Goal: Transaction & Acquisition: Register for event/course

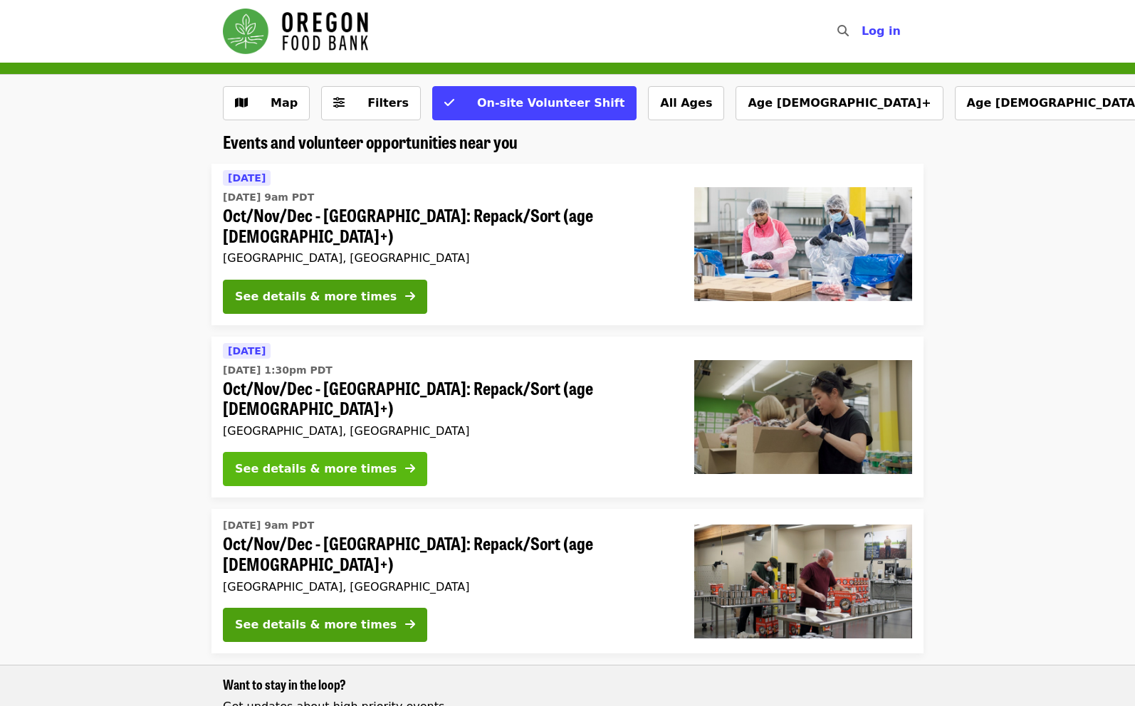
click at [273, 461] on div "See details & more times" at bounding box center [316, 469] width 162 height 17
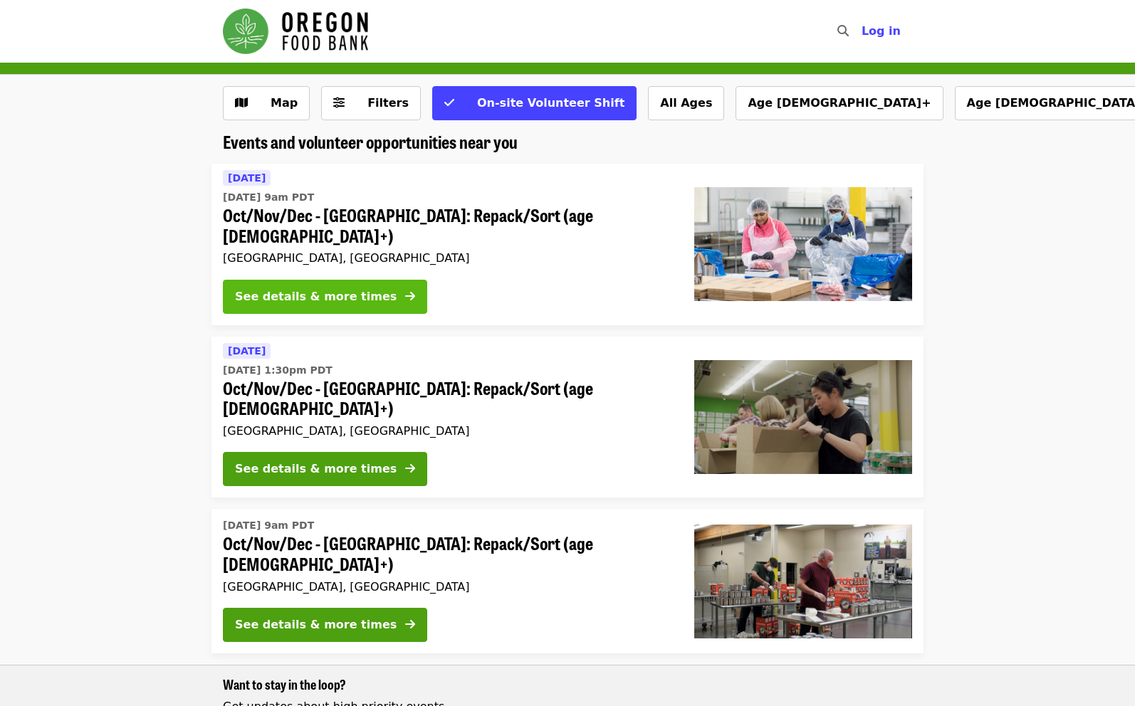
click at [265, 288] on div "See details & more times" at bounding box center [316, 296] width 162 height 17
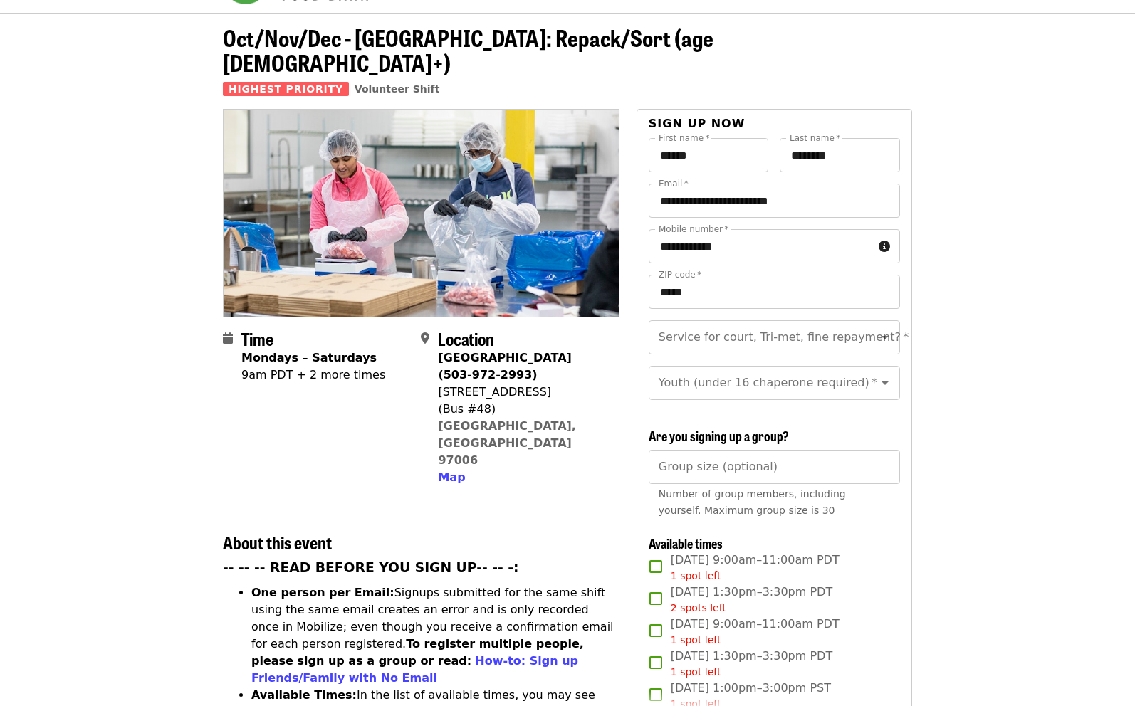
scroll to position [52, 0]
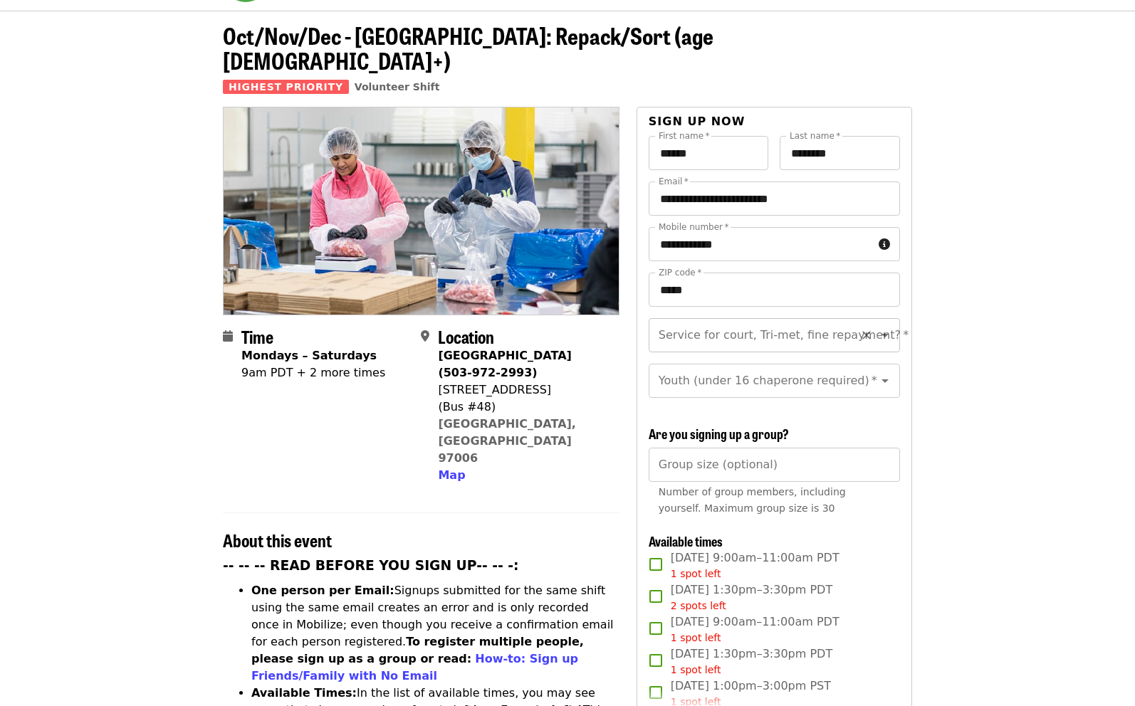
click at [884, 327] on icon "Open" at bounding box center [885, 335] width 17 height 17
click at [796, 346] on li "No" at bounding box center [773, 349] width 251 height 26
type input "**"
click at [884, 380] on icon "Open" at bounding box center [885, 382] width 7 height 4
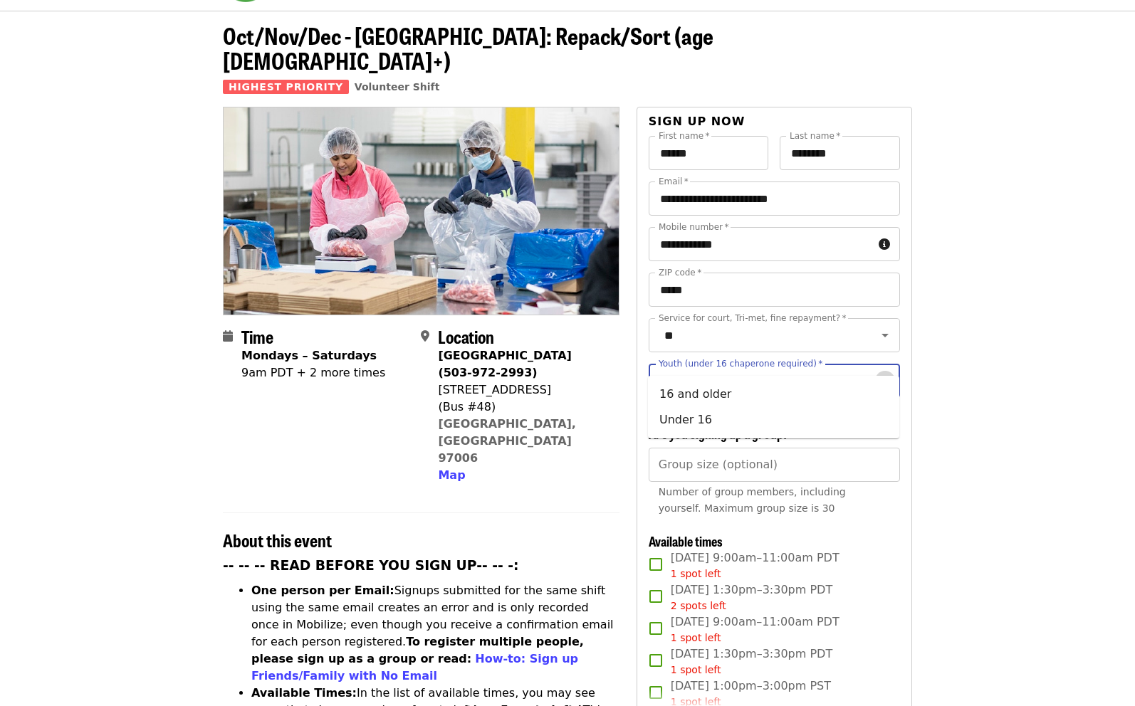
click at [883, 372] on icon "Close" at bounding box center [885, 380] width 17 height 17
click at [887, 380] on icon "Open" at bounding box center [885, 382] width 7 height 4
click at [668, 397] on li "16 and older" at bounding box center [773, 395] width 251 height 26
type input "**********"
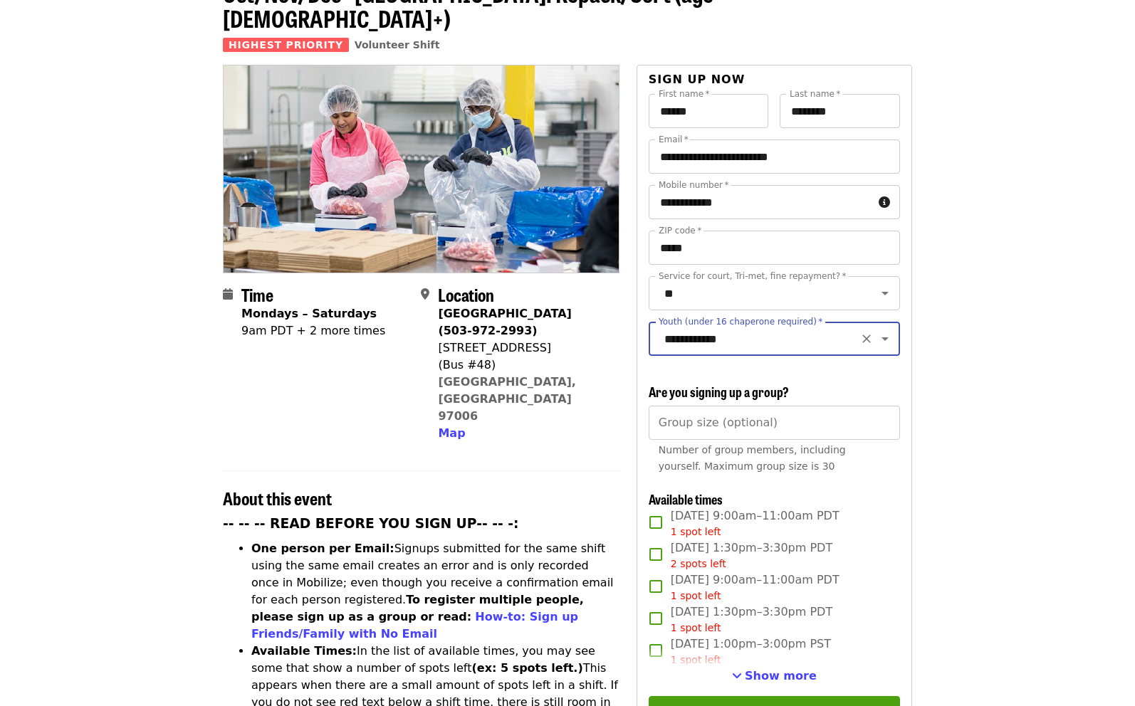
scroll to position [109, 0]
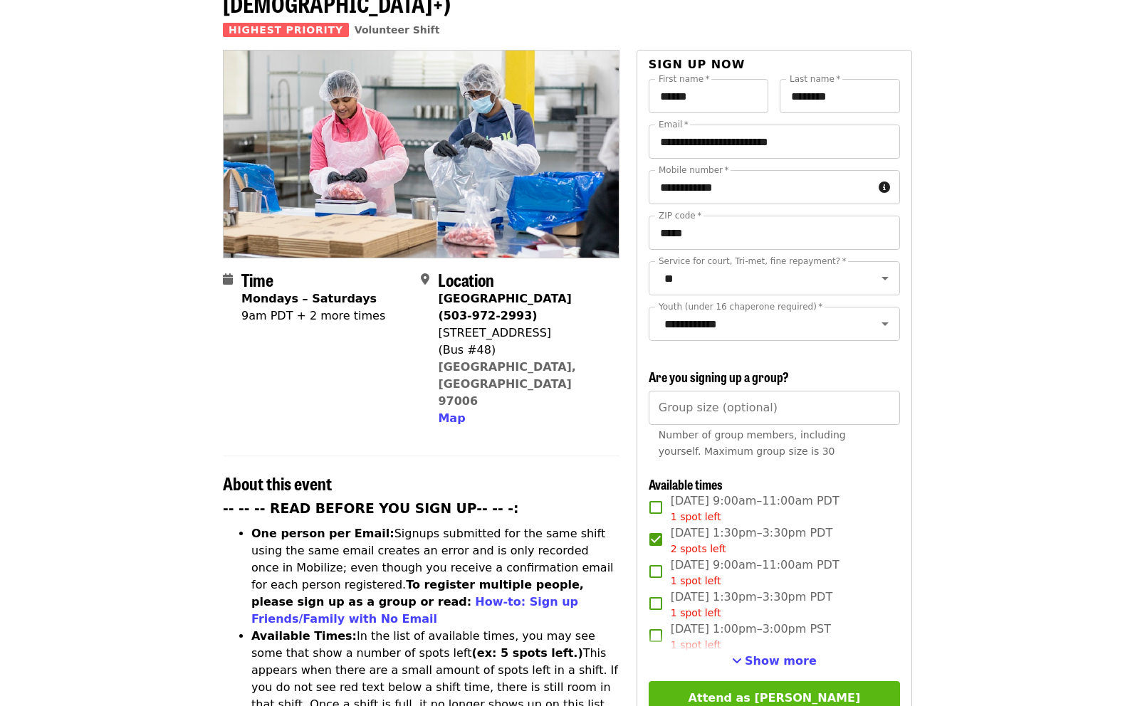
click at [754, 681] on button "Attend as [PERSON_NAME]" at bounding box center [774, 698] width 251 height 34
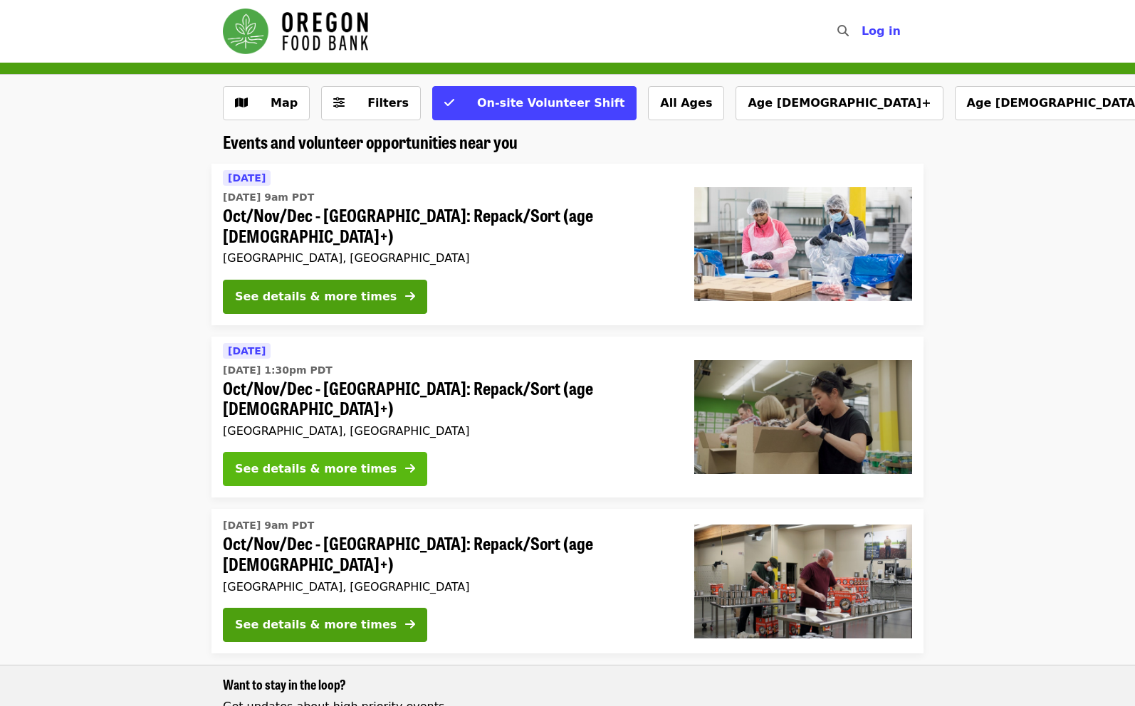
click at [271, 461] on div "See details & more times" at bounding box center [316, 469] width 162 height 17
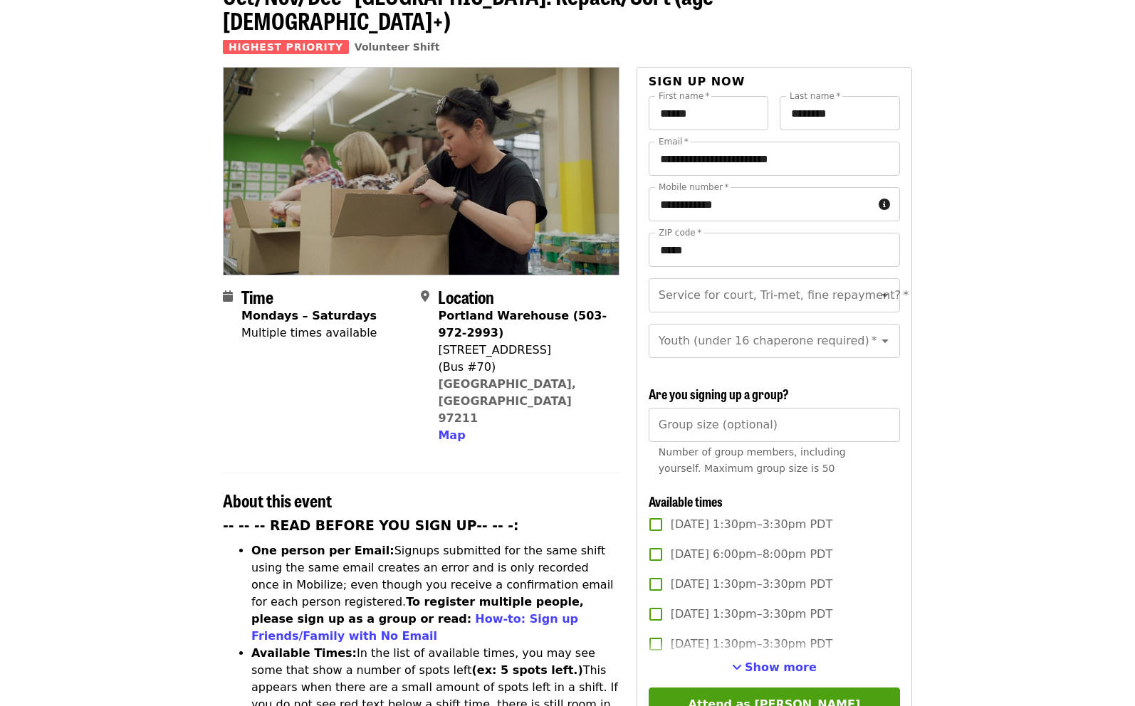
scroll to position [94, 0]
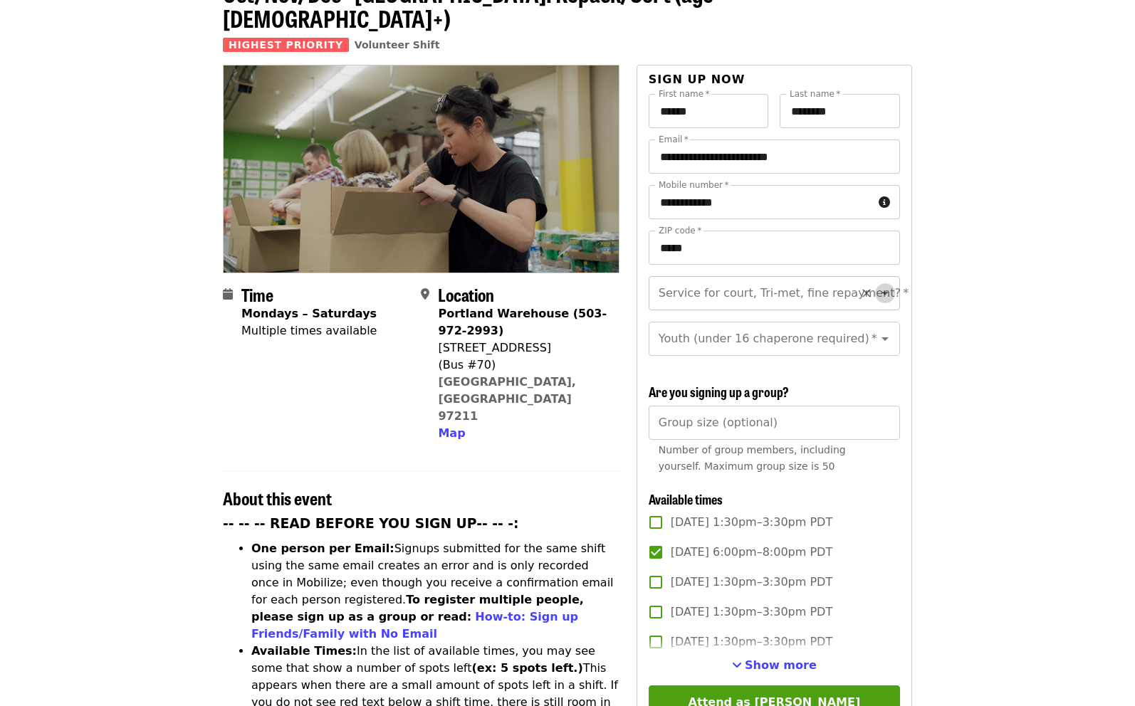
click at [885, 292] on icon "Open" at bounding box center [885, 294] width 7 height 4
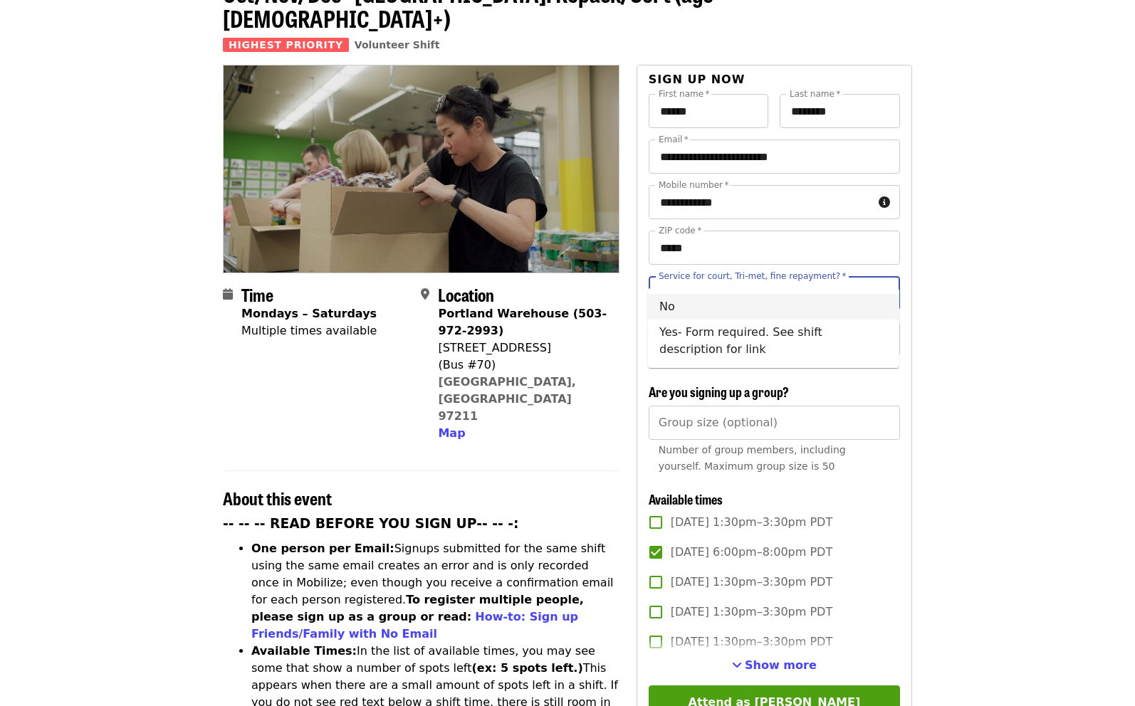
click at [842, 300] on li "No" at bounding box center [773, 307] width 251 height 26
type input "**"
click at [885, 338] on icon "Open" at bounding box center [885, 340] width 7 height 4
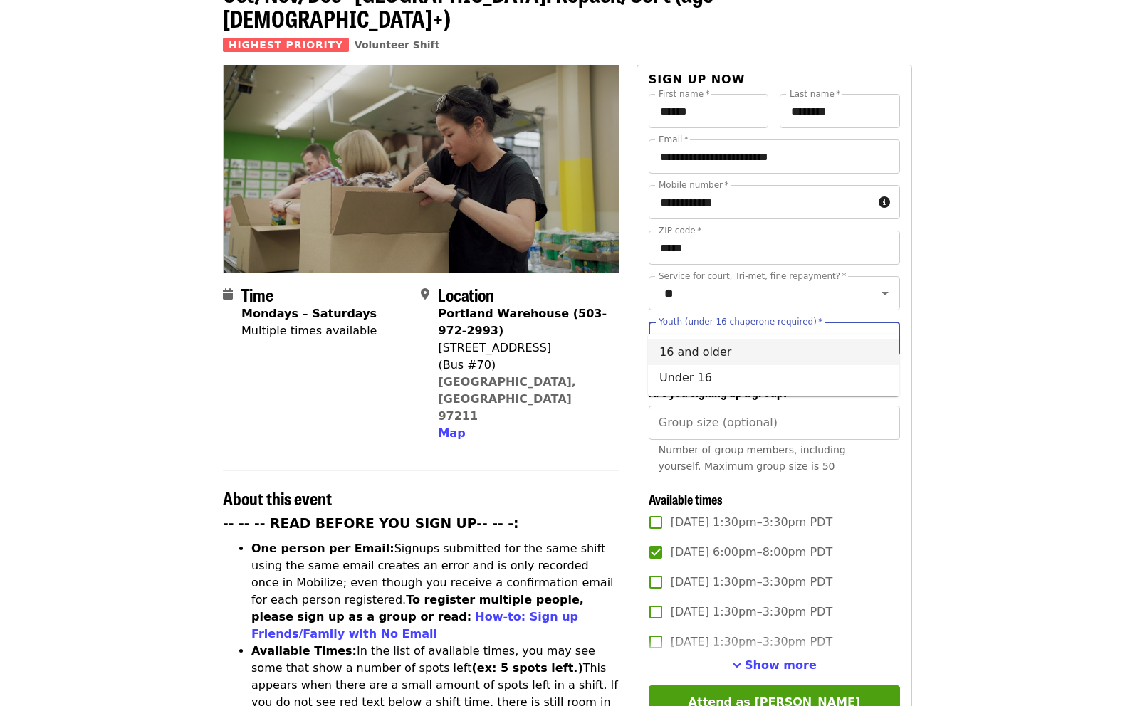
click at [832, 350] on li "16 and older" at bounding box center [773, 353] width 251 height 26
type input "**********"
click at [750, 686] on button "Attend as [PERSON_NAME]" at bounding box center [774, 703] width 251 height 34
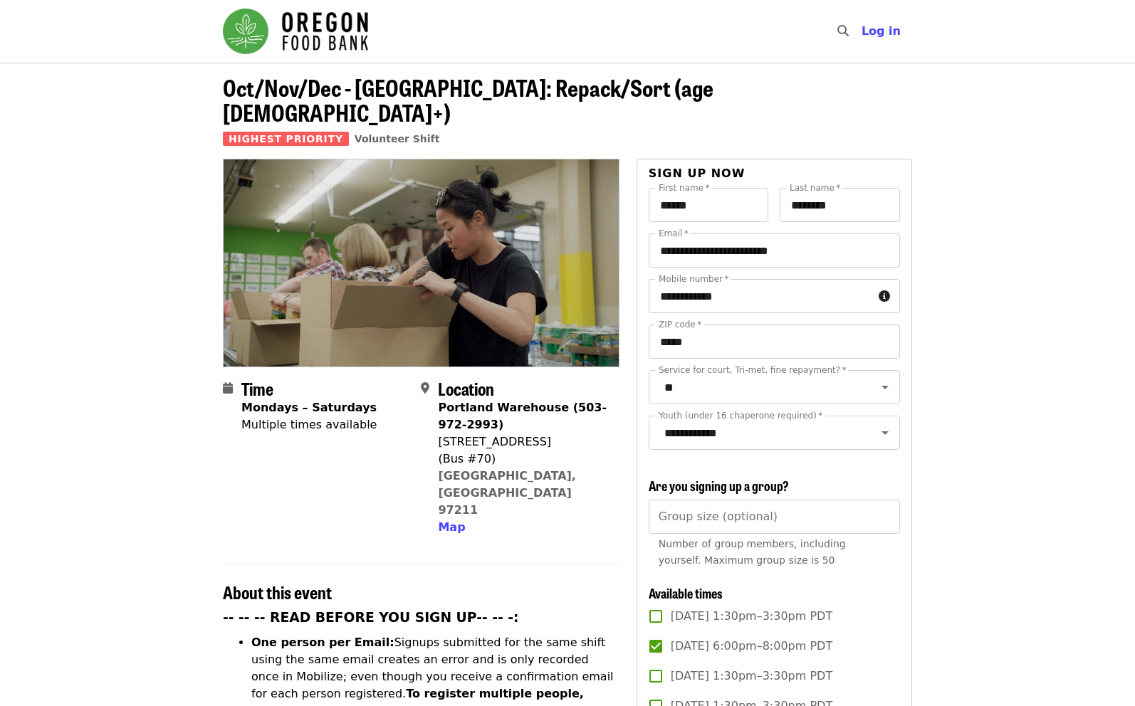
scroll to position [0, 0]
